Goal: Information Seeking & Learning: Learn about a topic

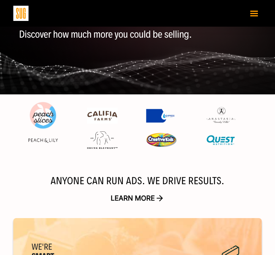
scroll to position [80, 0]
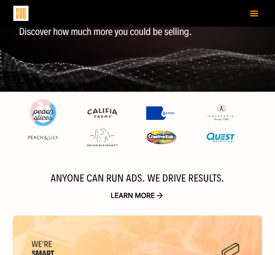
click at [255, 10] on button "Toggle navigation" at bounding box center [254, 12] width 15 height 13
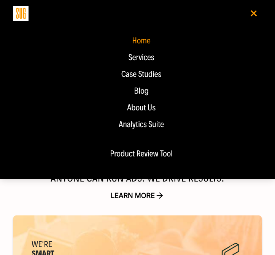
click at [142, 94] on div "Blog" at bounding box center [141, 90] width 241 height 9
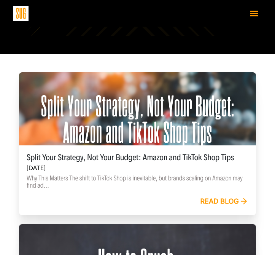
scroll to position [185, 0]
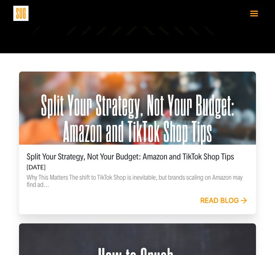
click at [211, 197] on link "Read blog" at bounding box center [224, 201] width 48 height 8
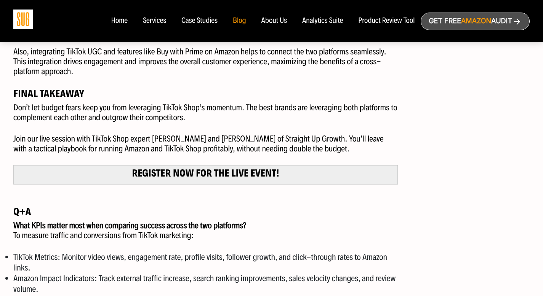
scroll to position [1321, 0]
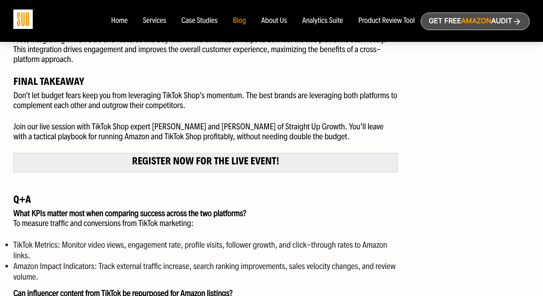
click at [246, 161] on strong "Register now for the live event!" at bounding box center [205, 161] width 147 height 13
